Goal: Find specific page/section: Find specific page/section

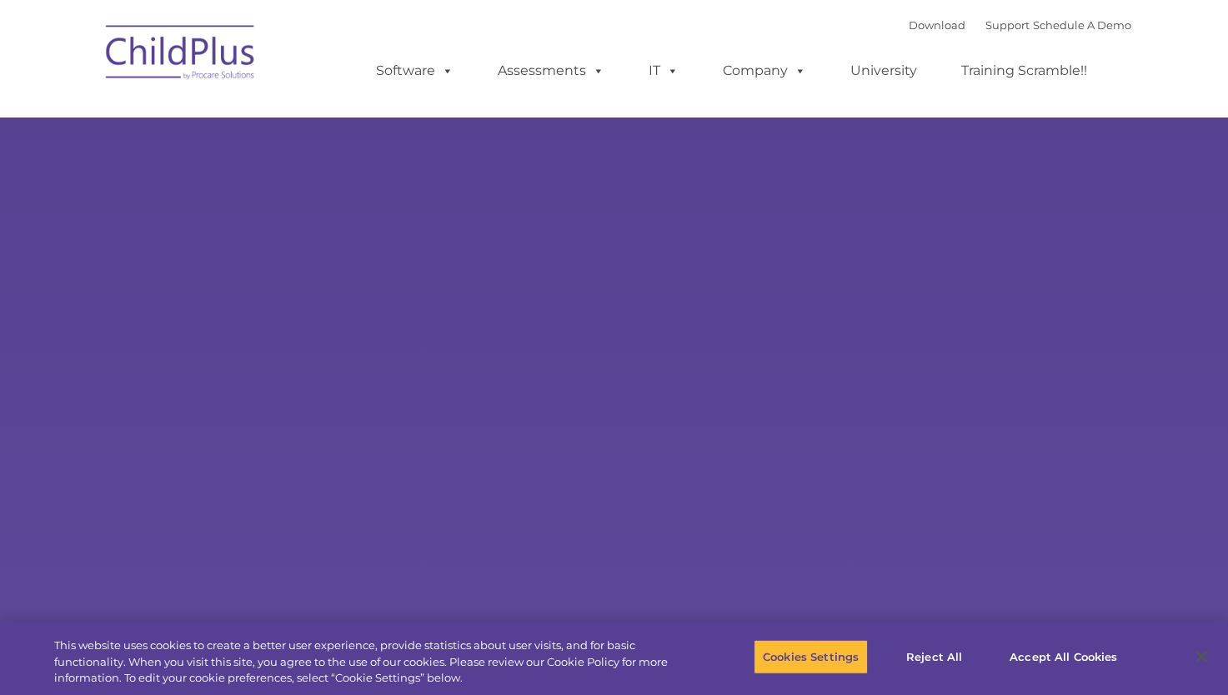
select select "MEDIUM"
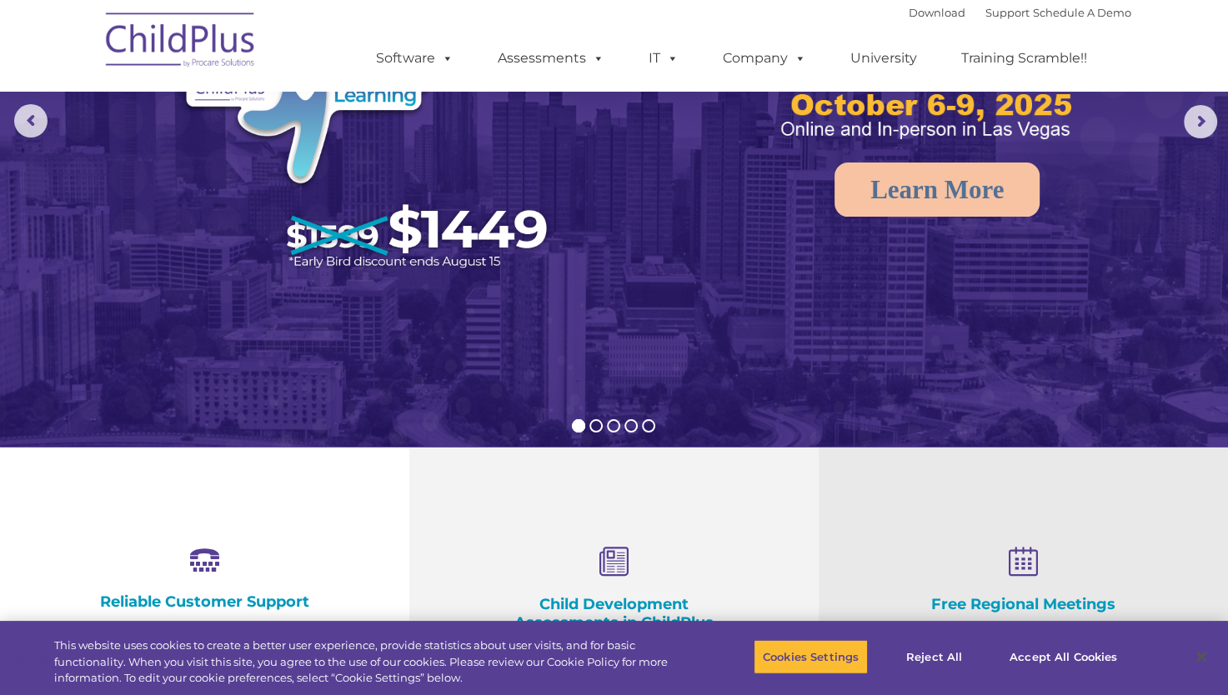
scroll to position [203, 0]
click at [906, 646] on button "Reject All" at bounding box center [934, 657] width 104 height 35
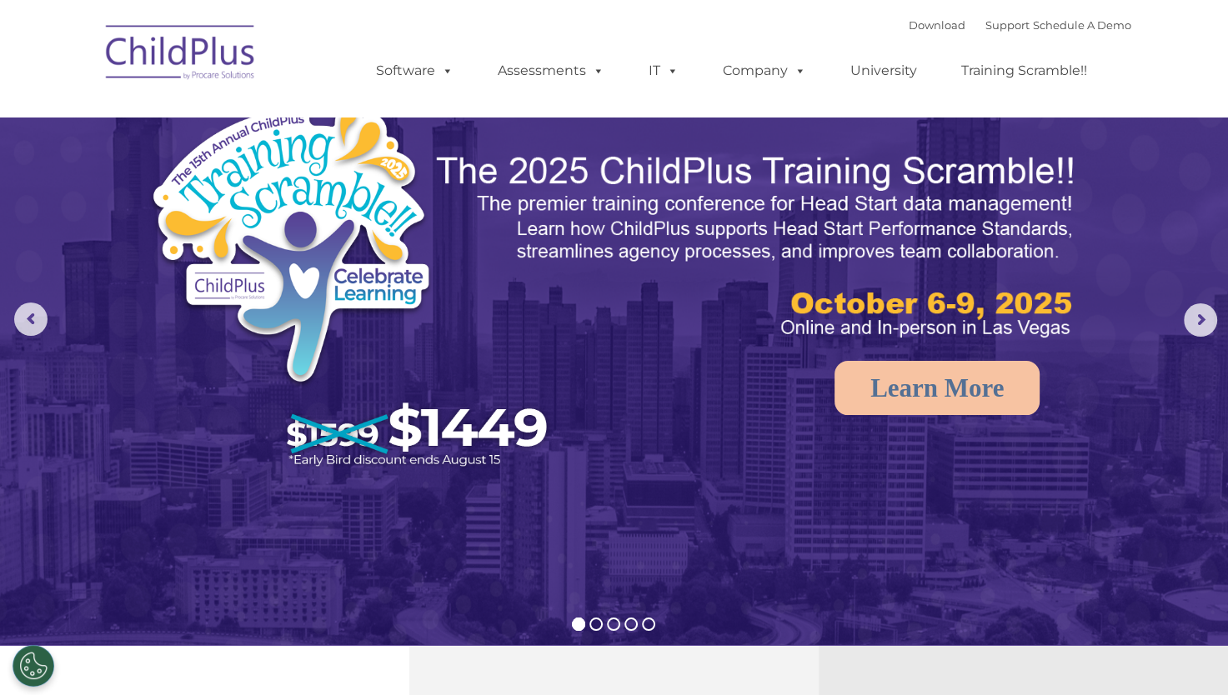
scroll to position [0, 0]
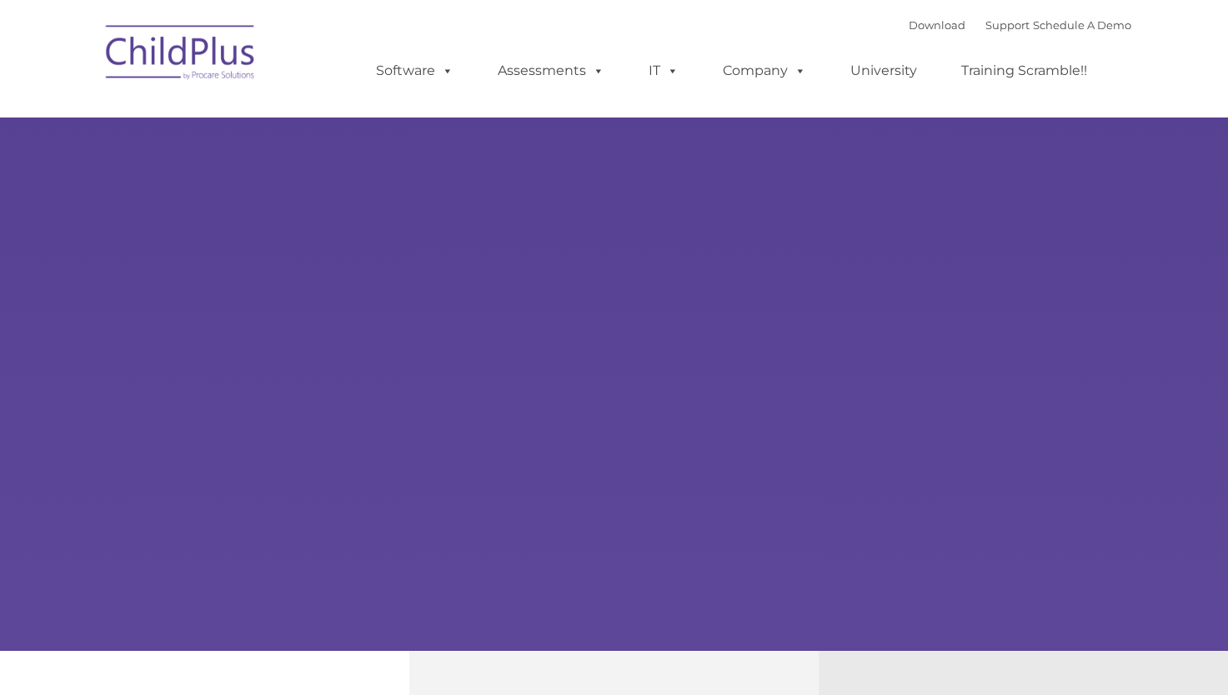
type input ""
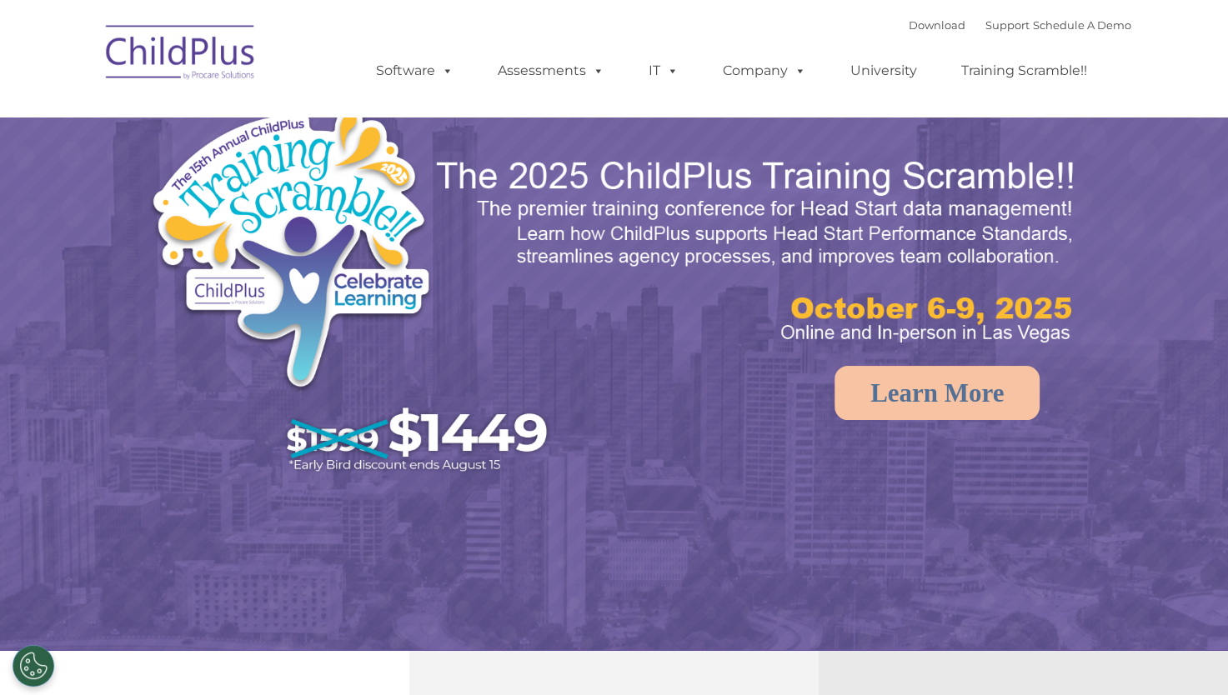
select select "MEDIUM"
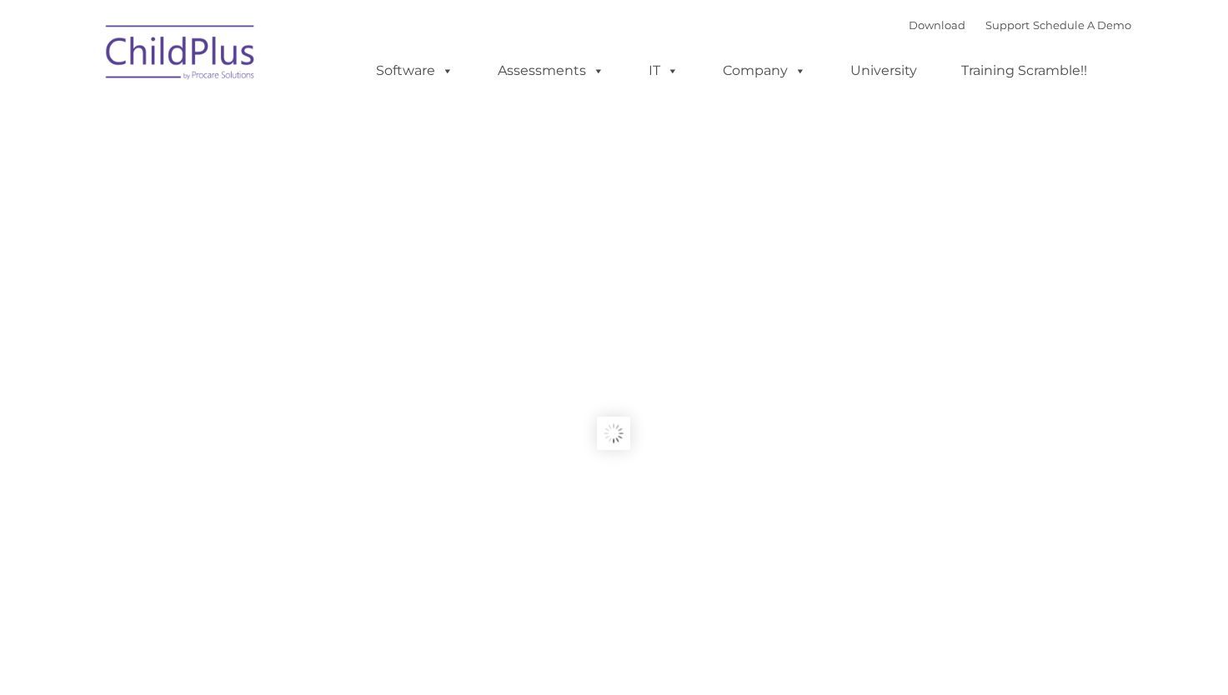
type input ""
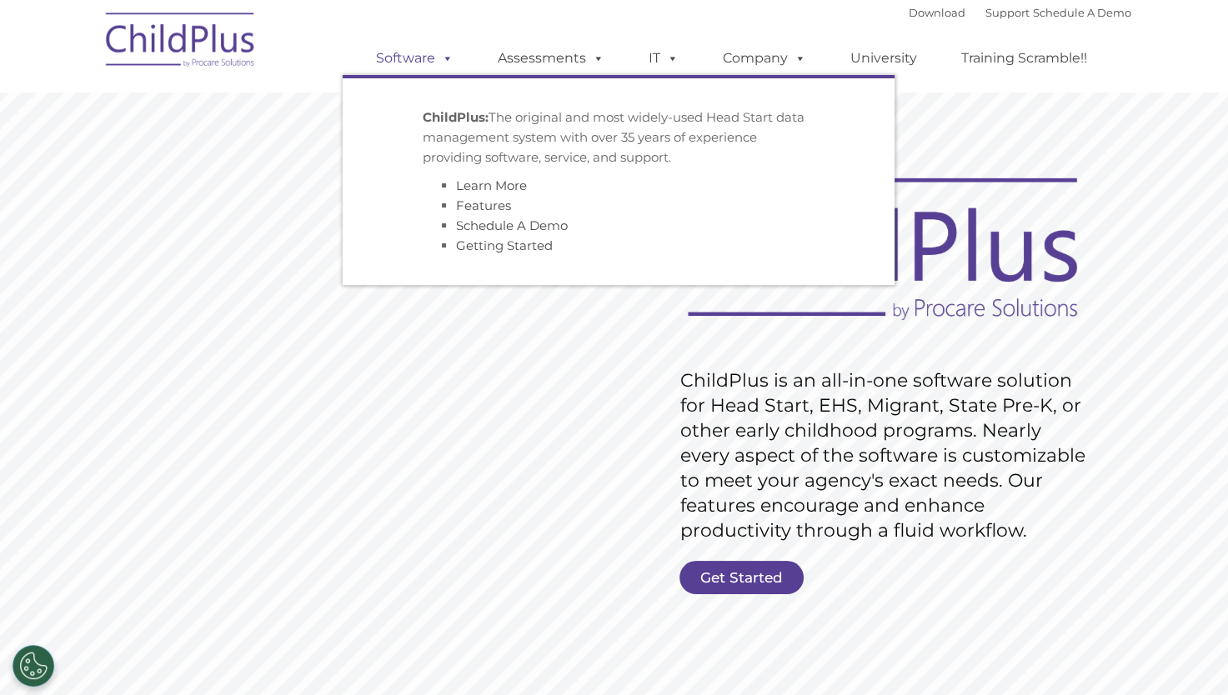
click at [440, 58] on span at bounding box center [444, 58] width 18 height 16
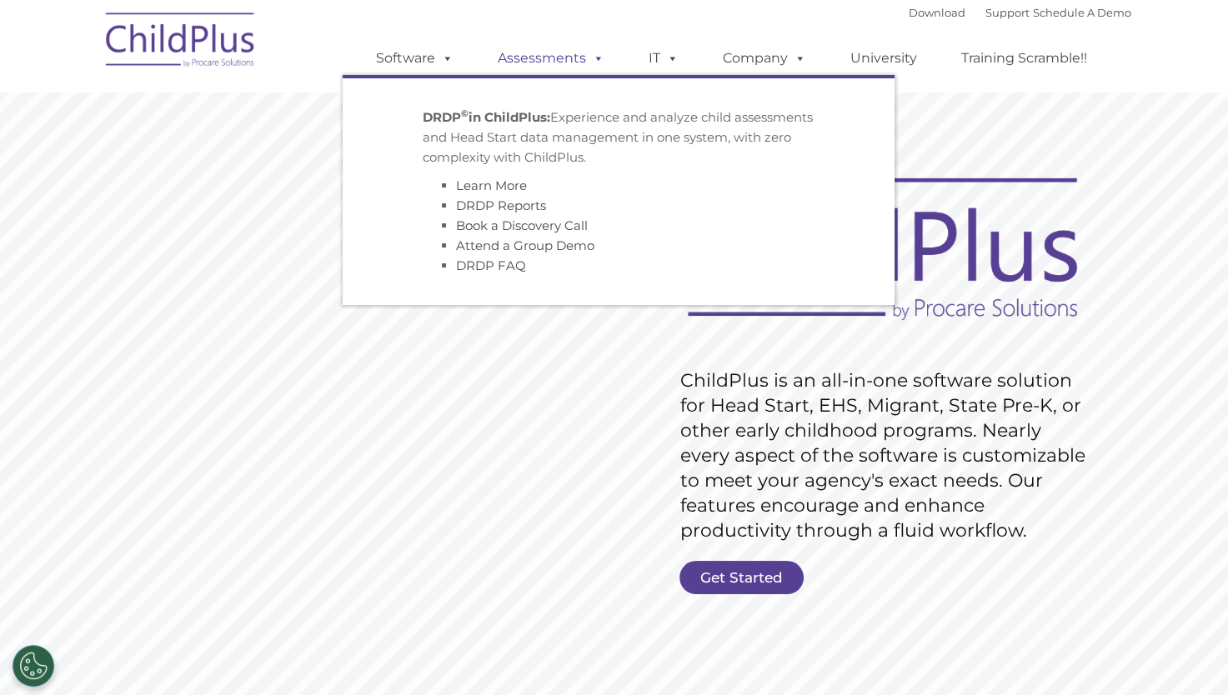
click at [540, 65] on link "Assessments" at bounding box center [551, 58] width 140 height 33
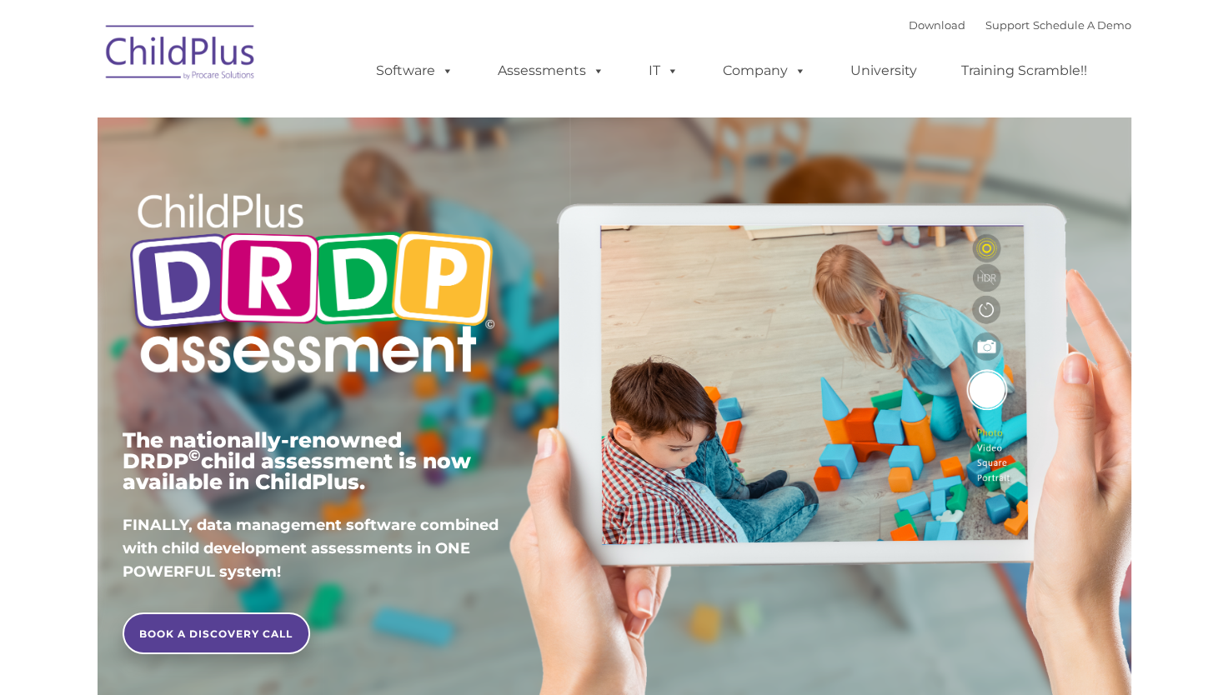
click at [674, 45] on ul "Software ChildPlus: The original and most widely-used Head Start data managemen…" at bounding box center [737, 71] width 789 height 67
type input ""
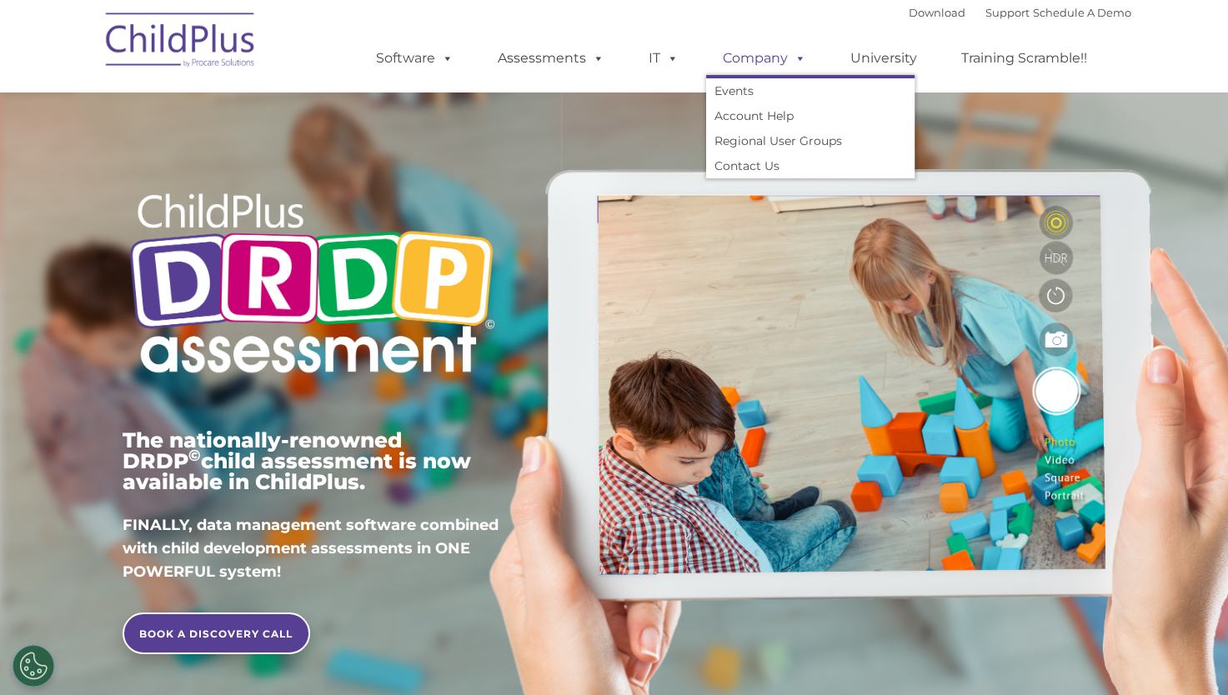
click at [764, 55] on link "Company" at bounding box center [764, 58] width 117 height 33
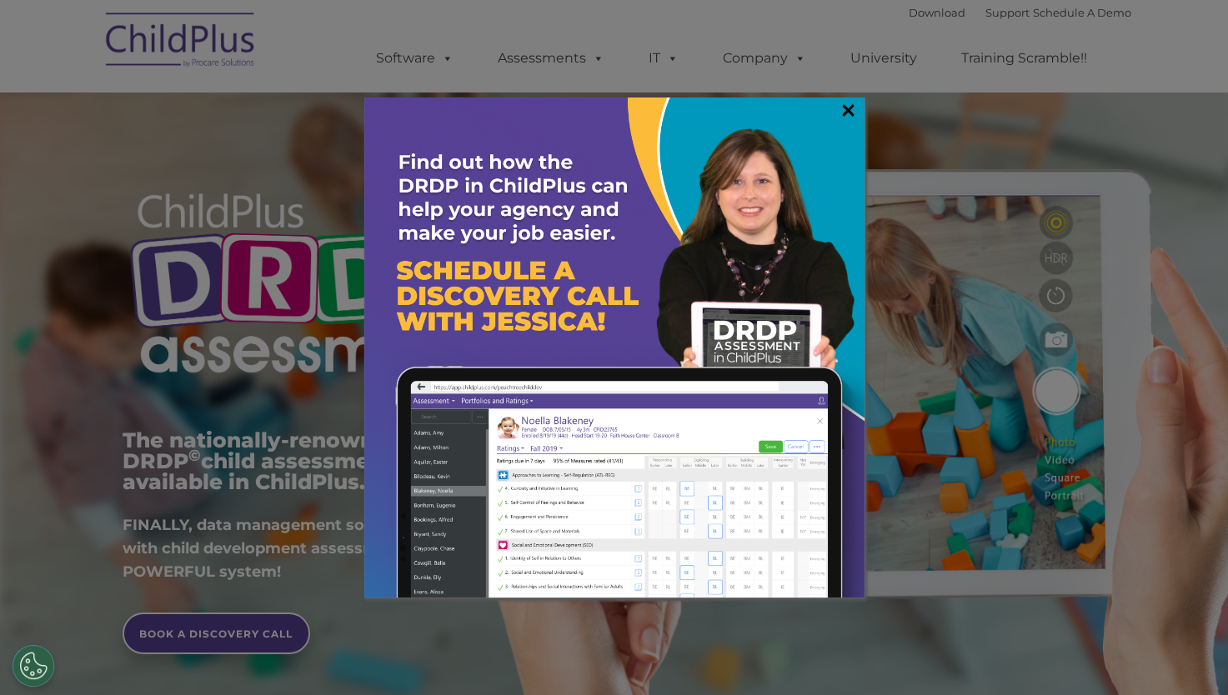
click at [850, 110] on link "×" at bounding box center [848, 110] width 19 height 17
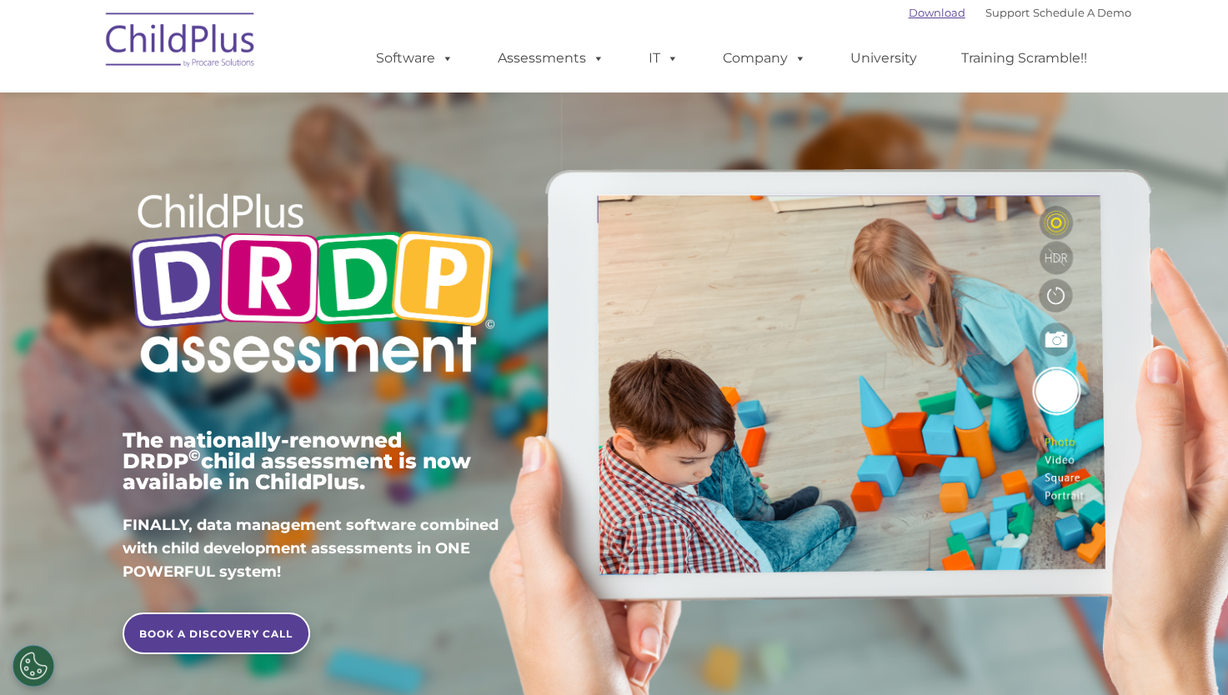
click at [930, 12] on link "Download" at bounding box center [937, 12] width 57 height 13
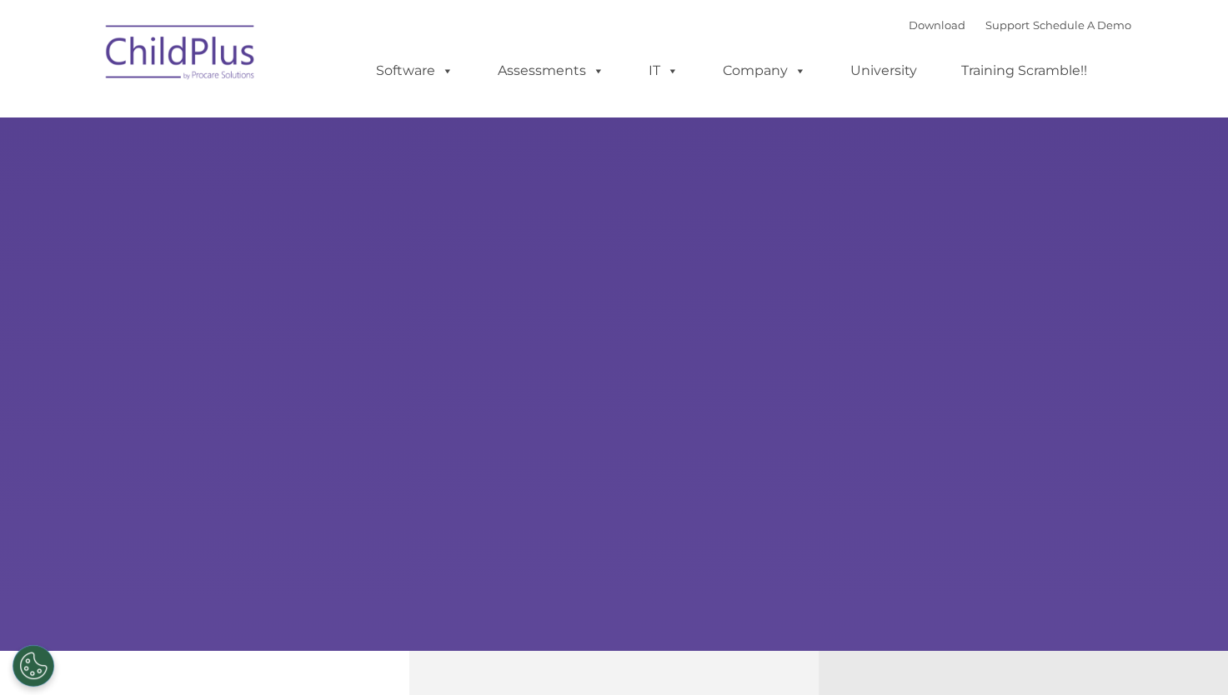
type input ""
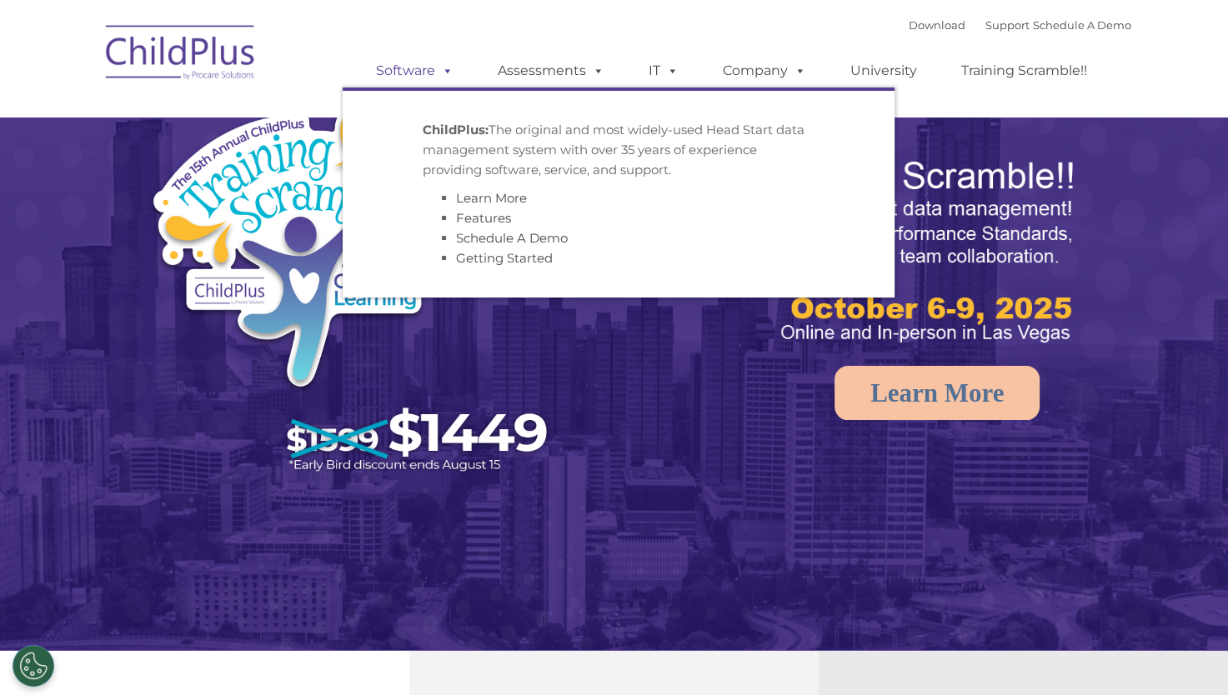
select select "MEDIUM"
click at [424, 65] on link "Software" at bounding box center [414, 70] width 111 height 33
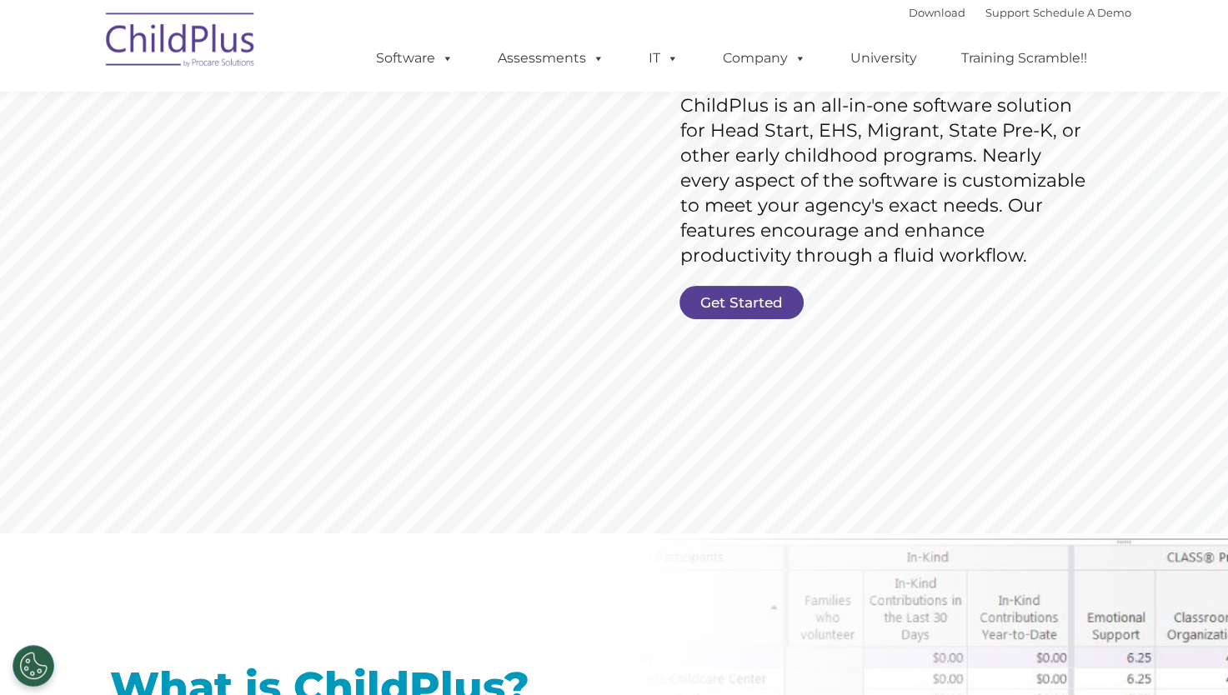
scroll to position [283, 0]
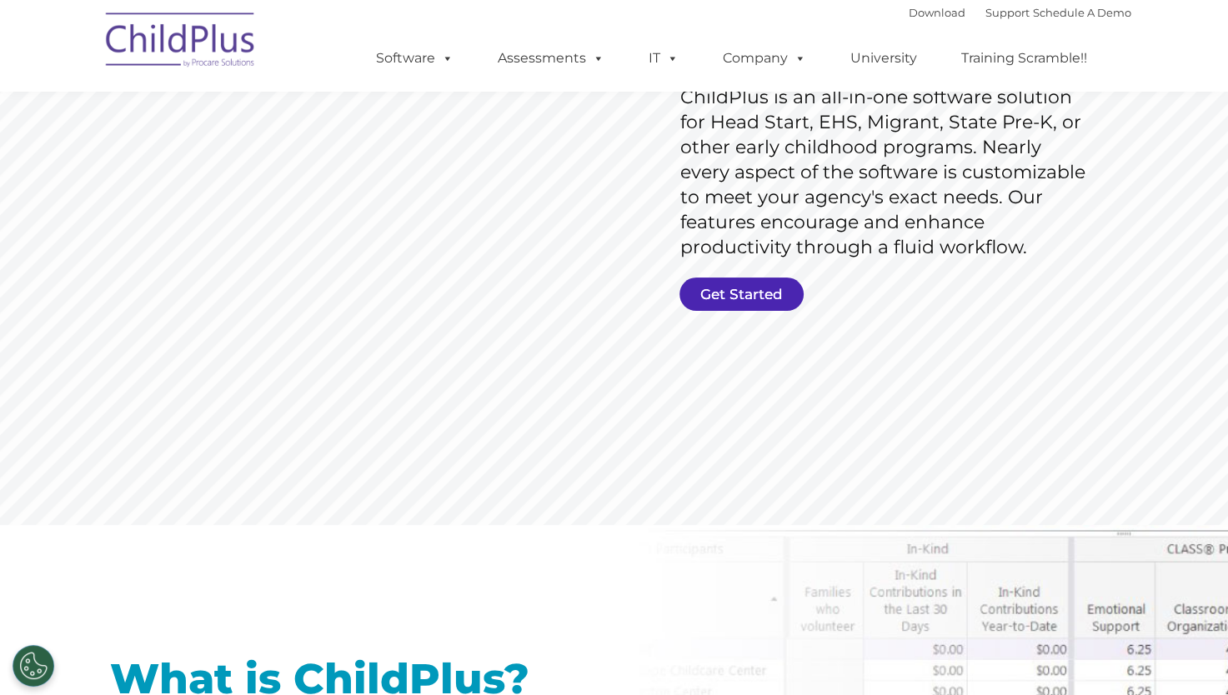
click at [729, 283] on link "Get Started" at bounding box center [742, 294] width 124 height 33
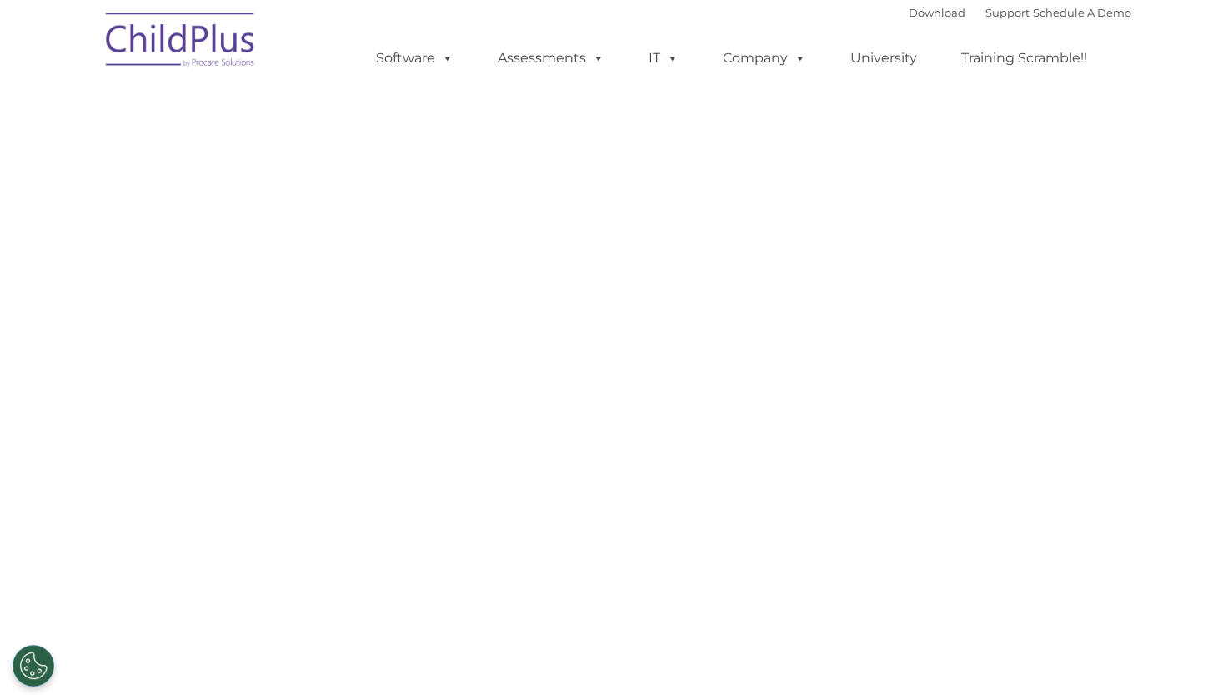
select select "MEDIUM"
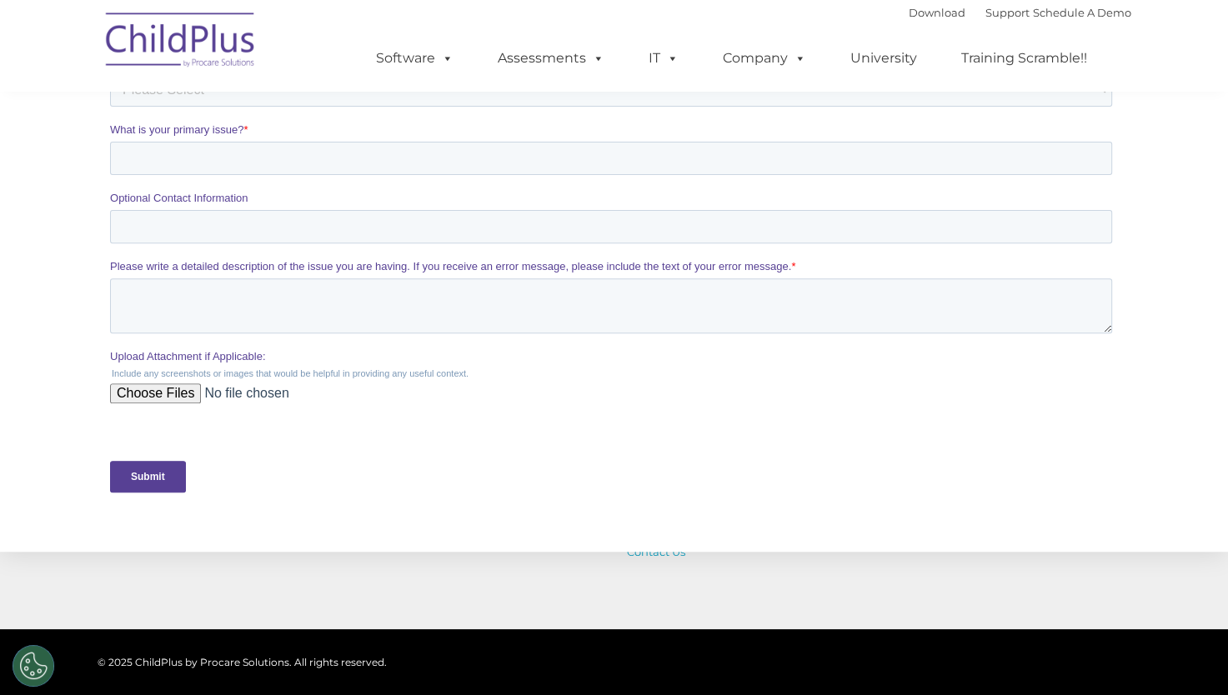
scroll to position [749, 0]
